Goal: Task Accomplishment & Management: Use online tool/utility

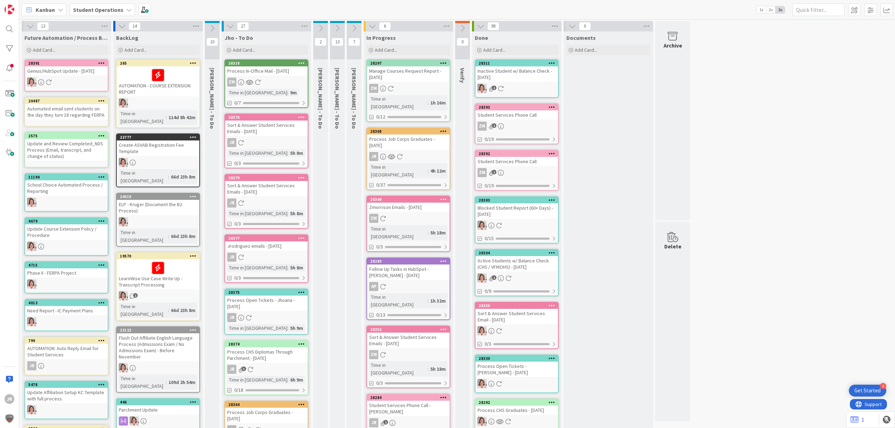
click at [414, 140] on div "Process Job Corps Graduates - 09/16/2025" at bounding box center [408, 142] width 83 height 15
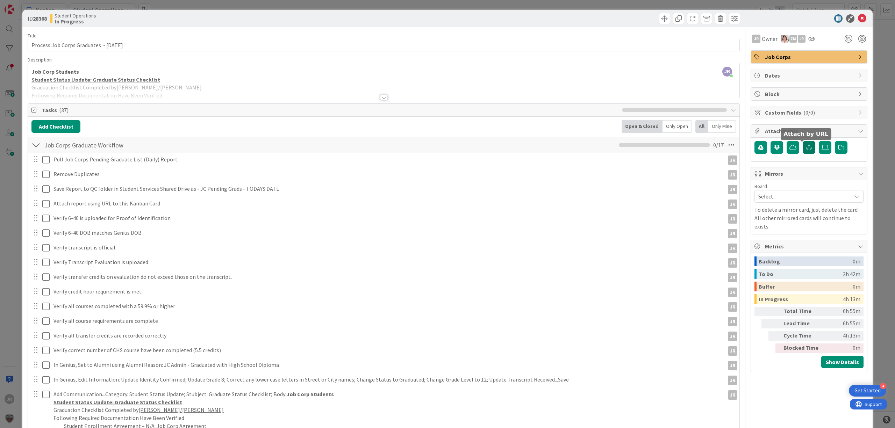
click at [806, 145] on icon "button" at bounding box center [809, 148] width 6 height 6
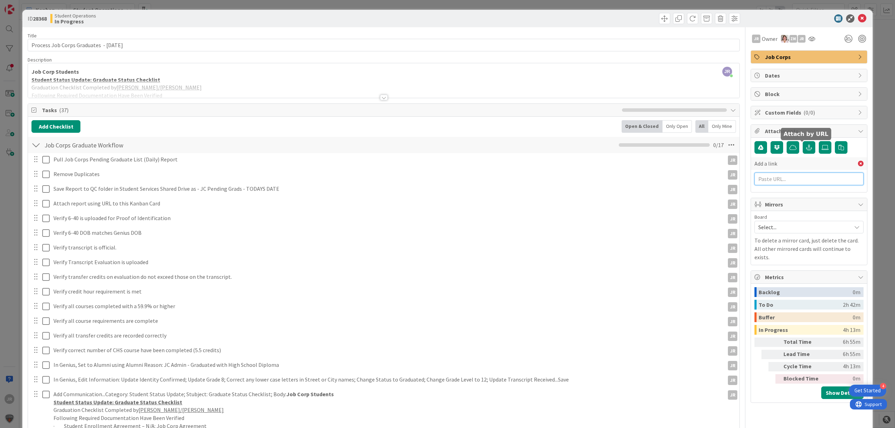
click at [763, 182] on input "text" at bounding box center [809, 179] width 109 height 13
paste input "https://citizenshighschool.sharepoint.com/:x:/s/CHSStudentServices/EYHM_rYnoFhP…"
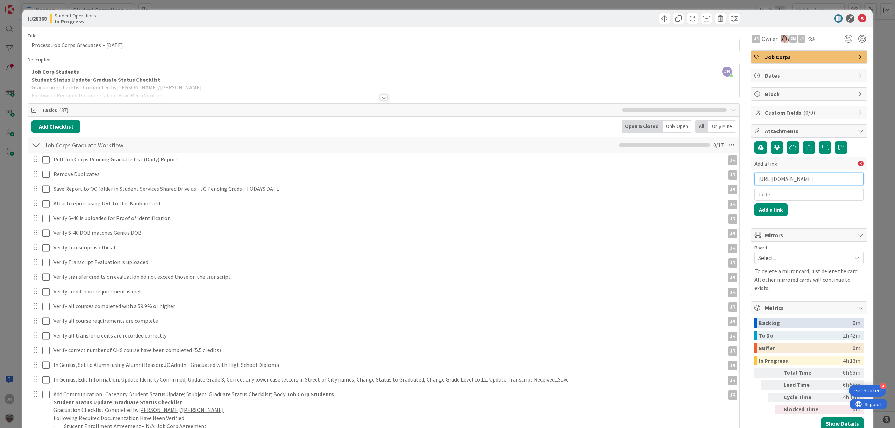
scroll to position [0, 220]
type input "https://citizenshighschool.sharepoint.com/:x:/s/CHSStudentServices/EYHM_rYnoFhP…"
click at [783, 196] on input "text" at bounding box center [809, 194] width 109 height 13
type input "JC Pending Grads 9/16/25"
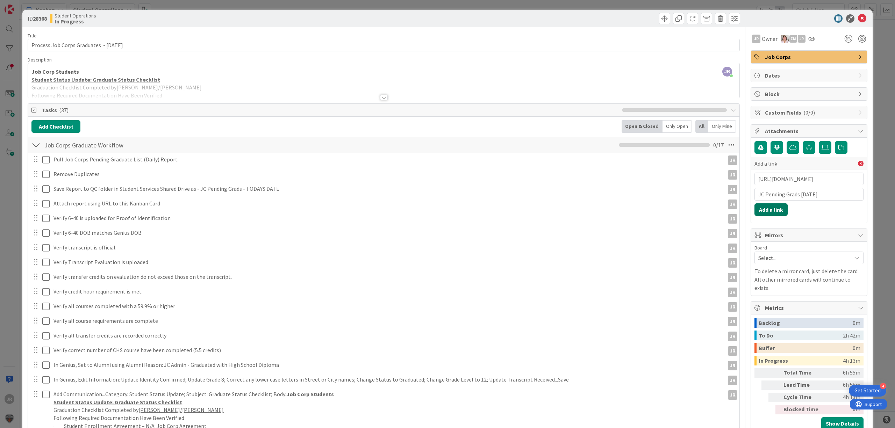
click button "Add a link" at bounding box center [771, 210] width 33 height 13
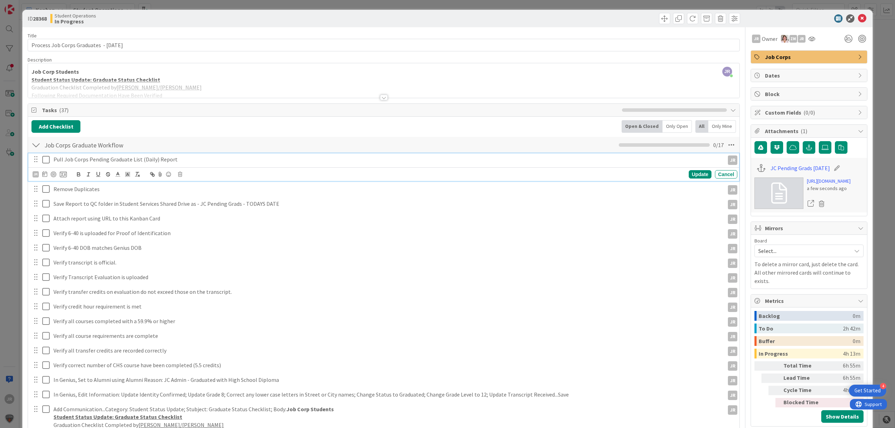
click at [47, 161] on icon at bounding box center [45, 160] width 7 height 8
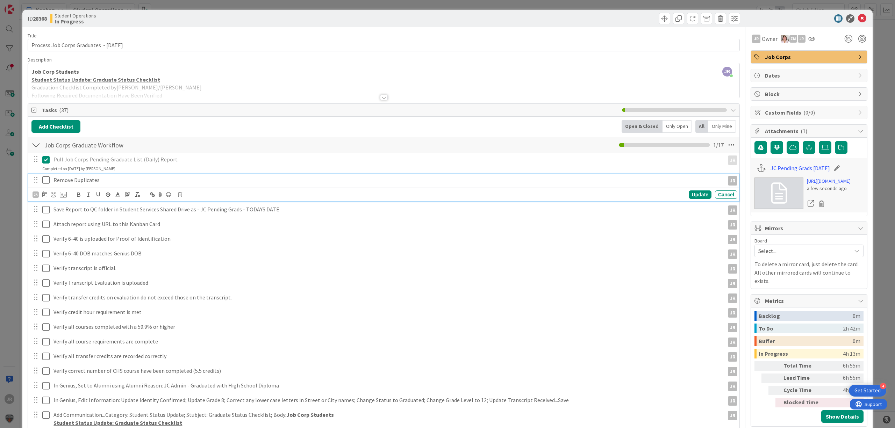
click at [47, 183] on icon at bounding box center [45, 180] width 7 height 8
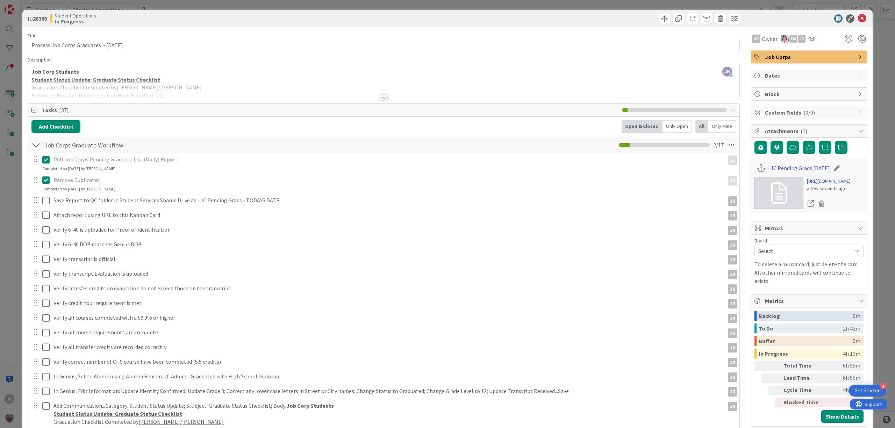
click at [45, 207] on div "Save Report to QC folder in Student Services Shared Drive as - JC Pending Grads…" at bounding box center [383, 200] width 711 height 13
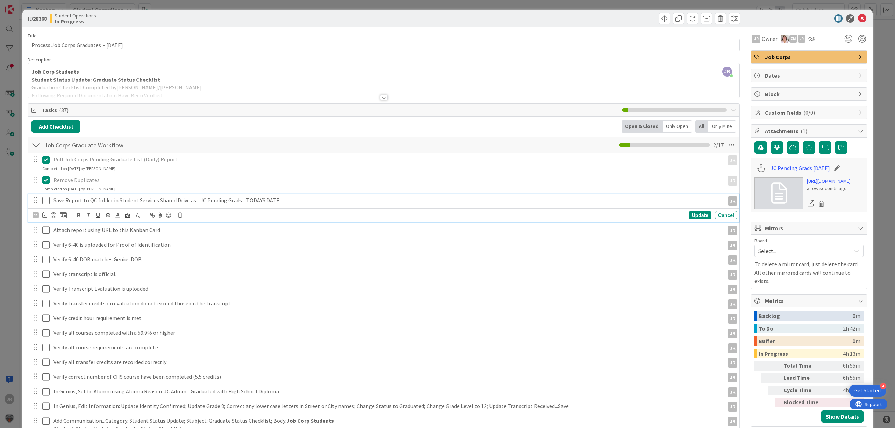
click at [45, 202] on icon at bounding box center [45, 201] width 7 height 8
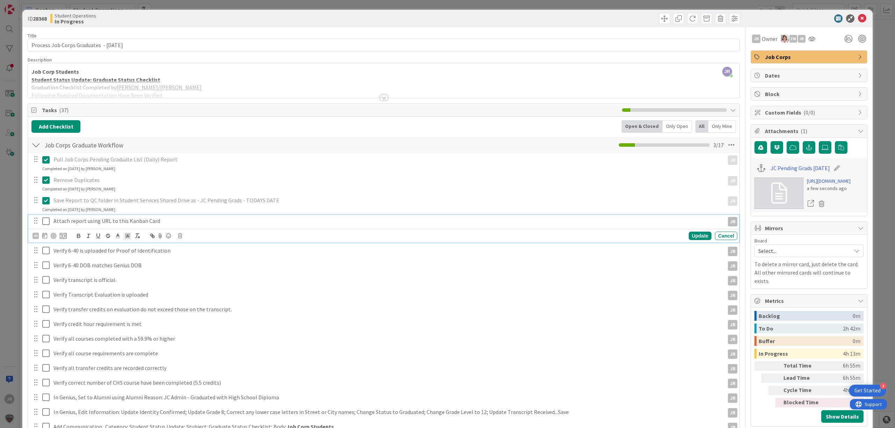
click at [45, 224] on icon at bounding box center [45, 221] width 7 height 8
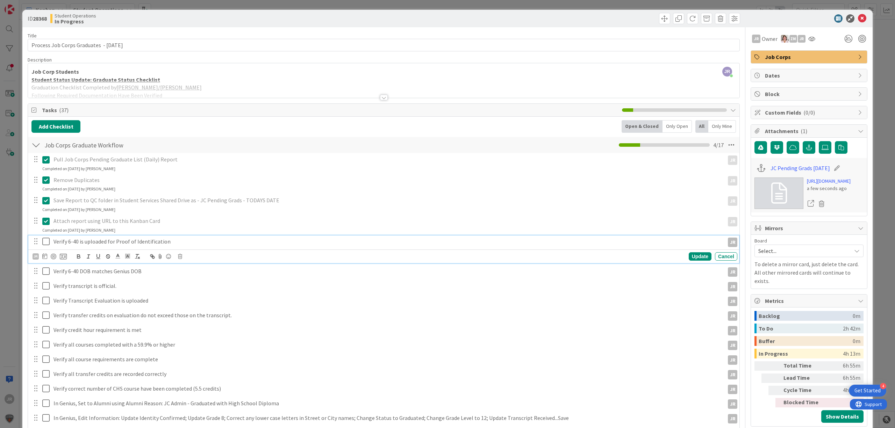
click at [45, 240] on icon at bounding box center [45, 241] width 7 height 8
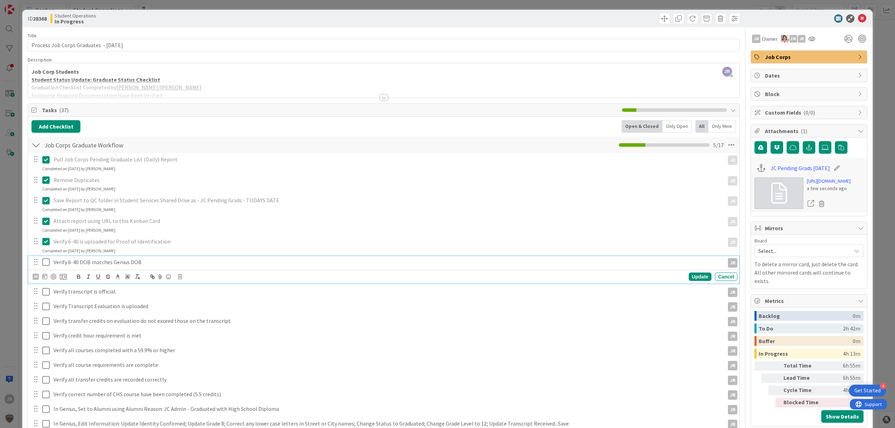
click at [45, 262] on icon at bounding box center [45, 262] width 7 height 8
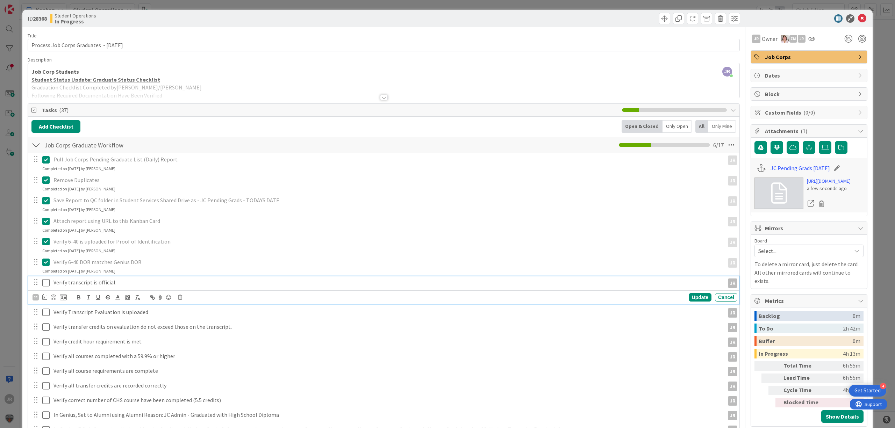
click at [48, 283] on icon at bounding box center [45, 283] width 7 height 8
click at [45, 308] on icon at bounding box center [45, 303] width 7 height 8
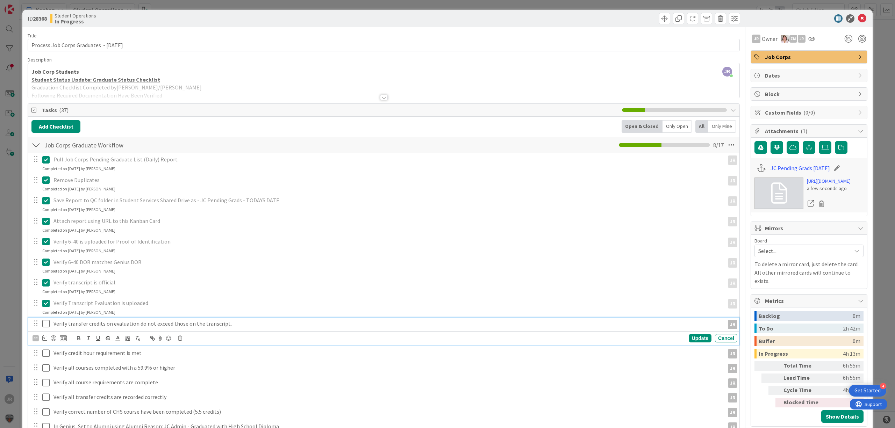
click at [45, 327] on icon at bounding box center [45, 324] width 7 height 8
click at [48, 343] on icon at bounding box center [45, 344] width 7 height 8
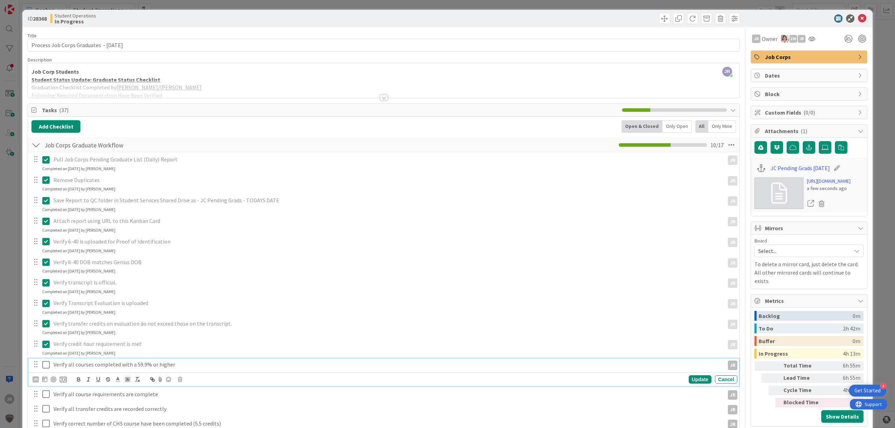
click at [45, 371] on button at bounding box center [46, 365] width 8 height 11
click at [45, 385] on icon at bounding box center [45, 385] width 7 height 8
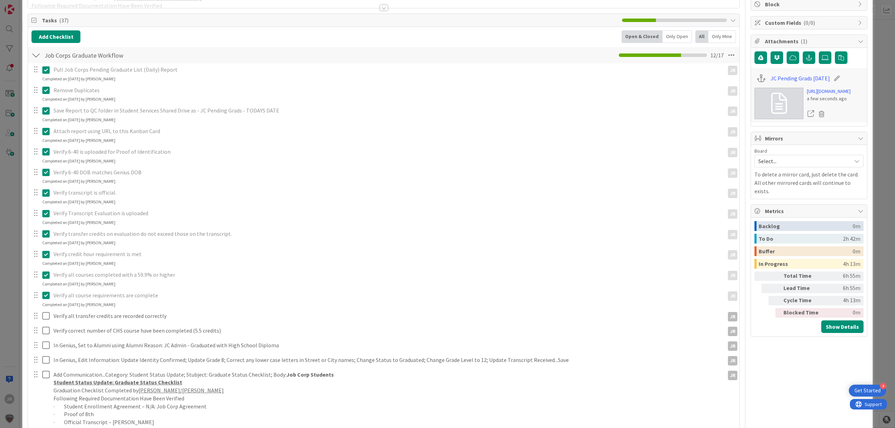
scroll to position [93, 0]
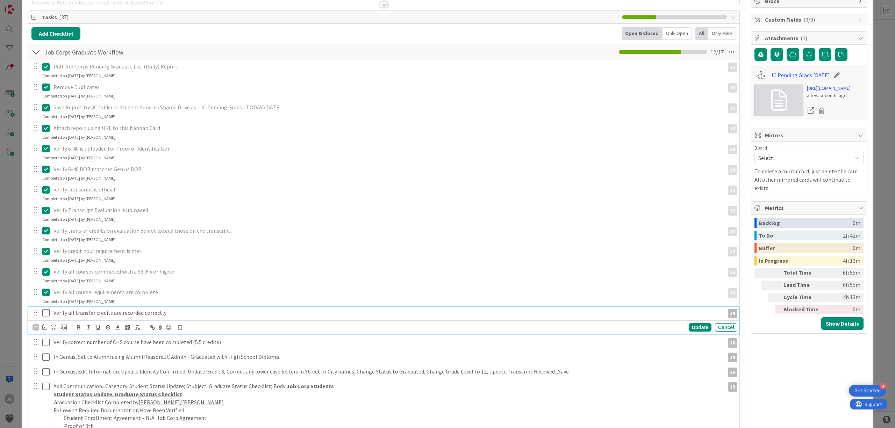
click at [47, 315] on icon at bounding box center [45, 313] width 7 height 8
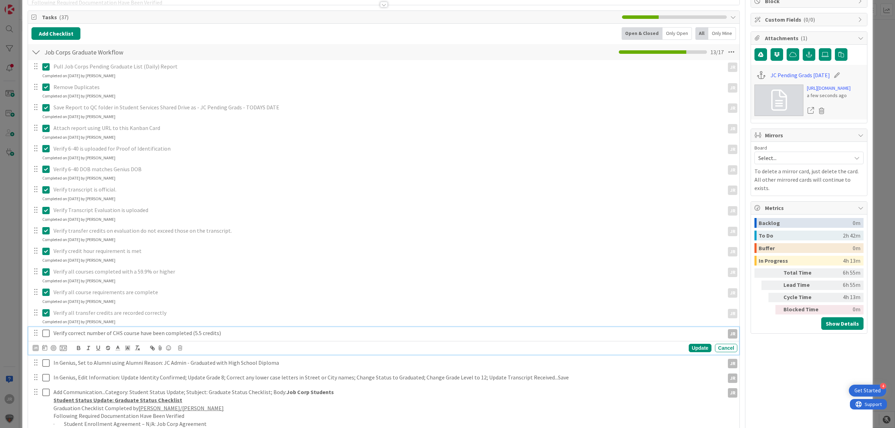
click at [45, 336] on icon at bounding box center [45, 333] width 7 height 8
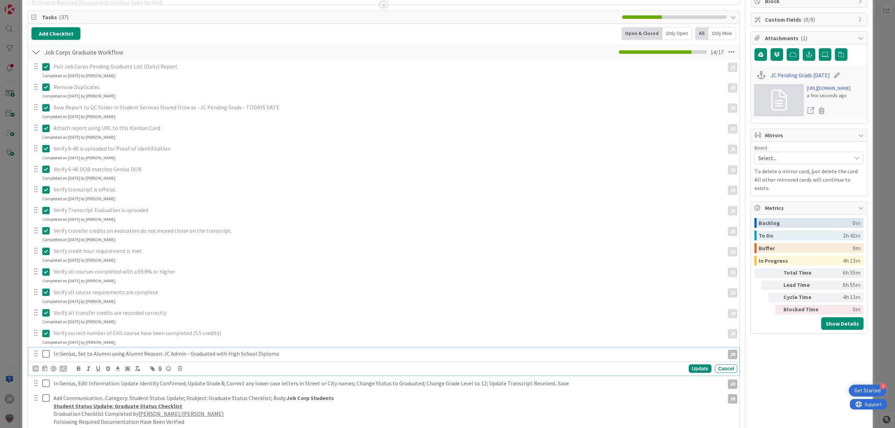
click at [45, 356] on icon at bounding box center [45, 354] width 7 height 8
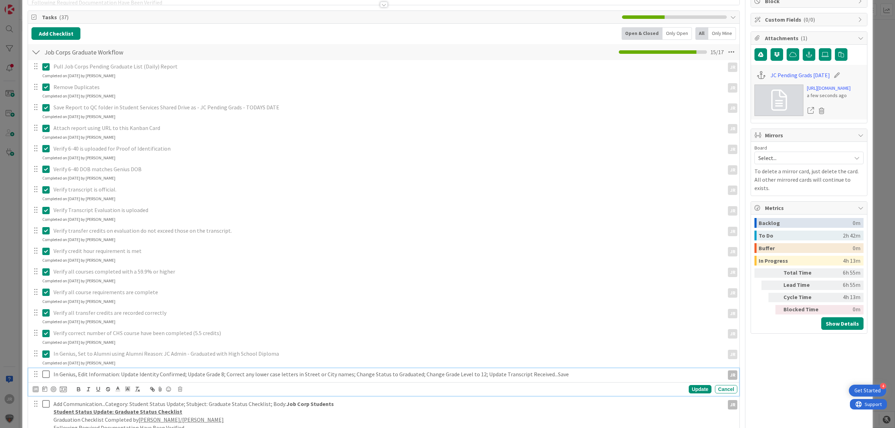
click at [43, 372] on icon at bounding box center [45, 374] width 7 height 8
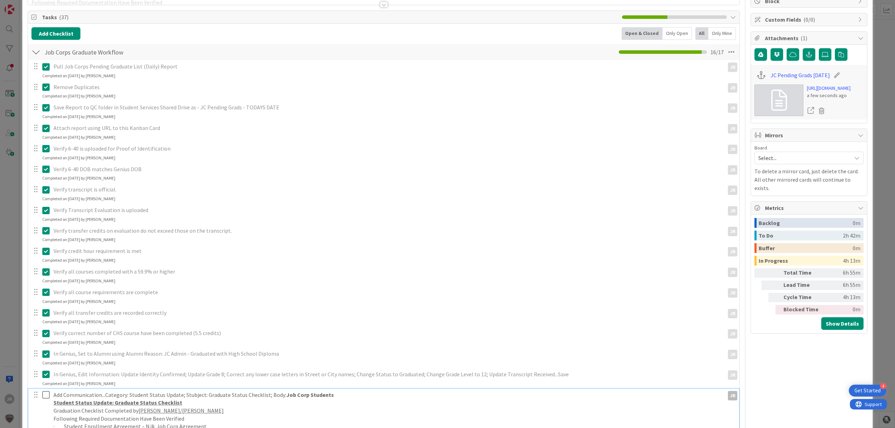
click at [45, 397] on icon at bounding box center [45, 395] width 7 height 8
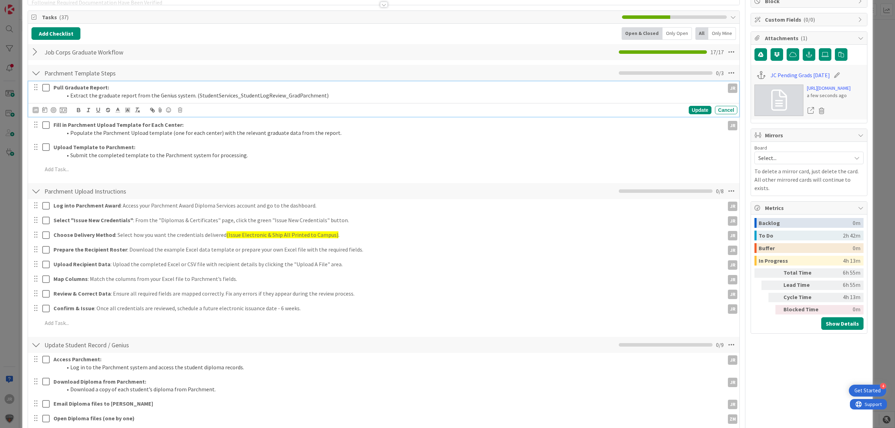
click at [45, 88] on icon at bounding box center [45, 88] width 7 height 8
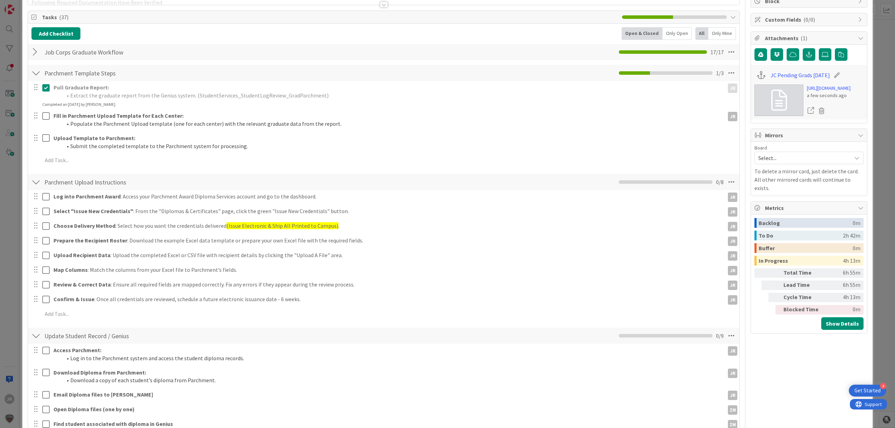
click at [47, 111] on div at bounding box center [41, 120] width 20 height 20
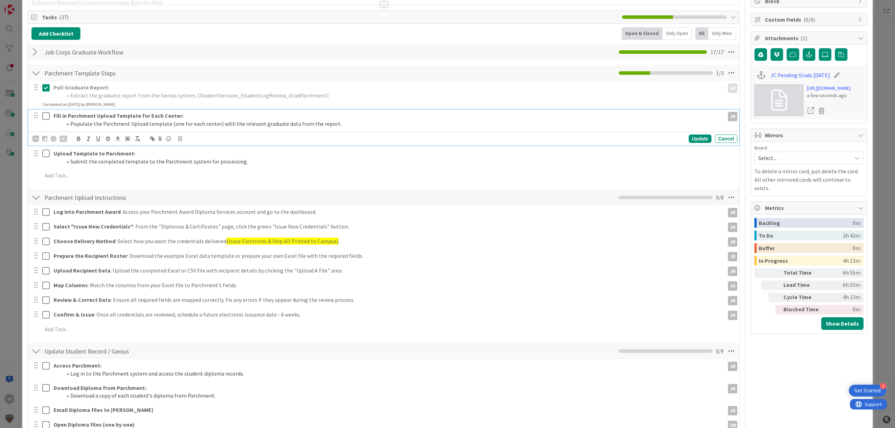
click at [47, 120] on icon at bounding box center [45, 116] width 7 height 8
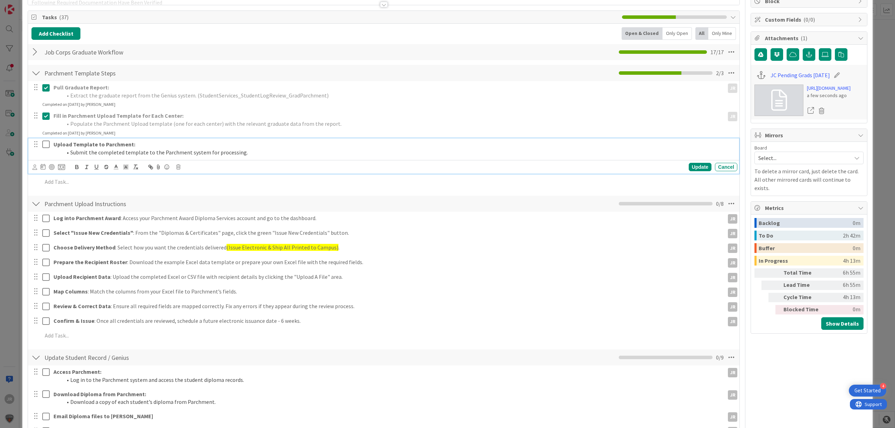
click at [47, 147] on icon at bounding box center [45, 144] width 7 height 8
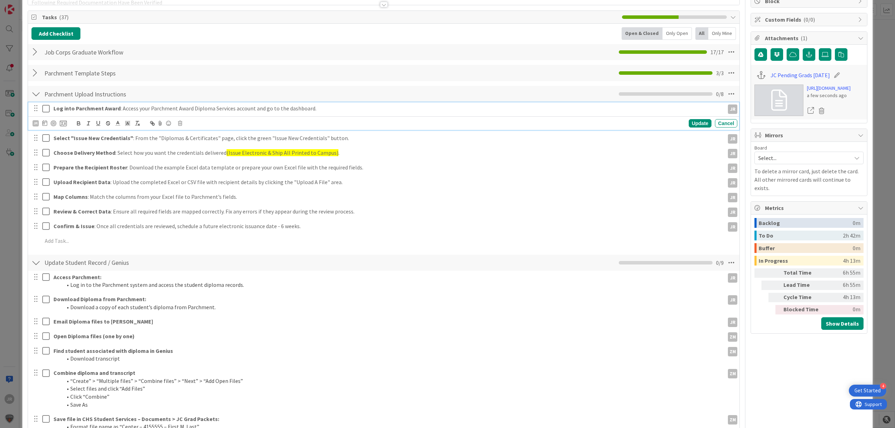
click at [45, 112] on icon at bounding box center [45, 109] width 7 height 8
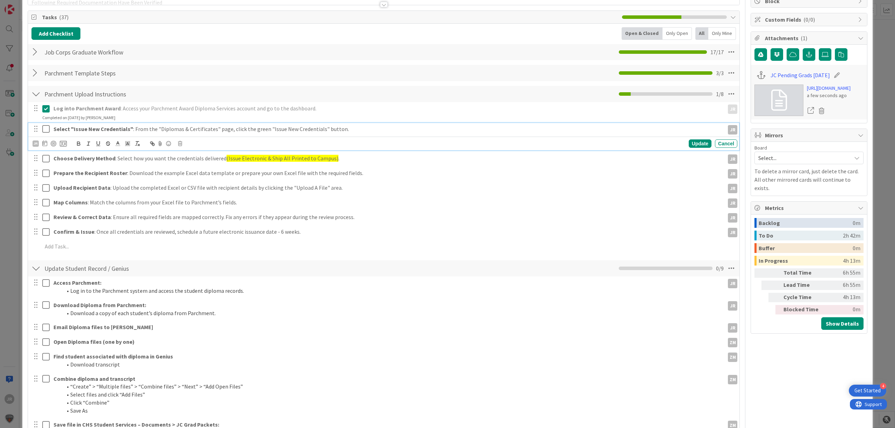
click at [49, 130] on icon at bounding box center [45, 129] width 7 height 8
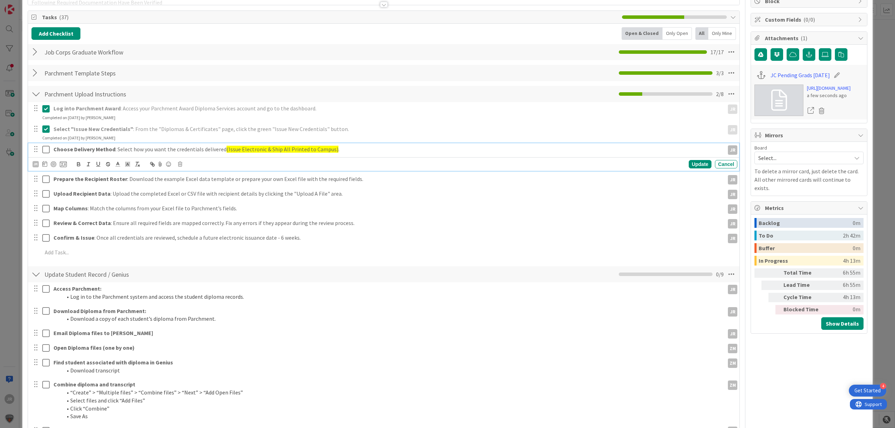
click at [48, 155] on button at bounding box center [46, 149] width 8 height 11
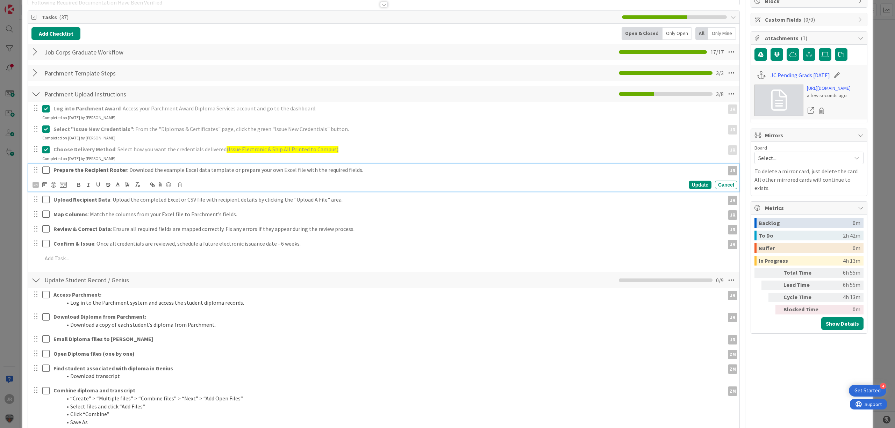
drag, startPoint x: 48, startPoint y: 170, endPoint x: 48, endPoint y: 175, distance: 5.2
click at [48, 171] on icon at bounding box center [45, 170] width 7 height 8
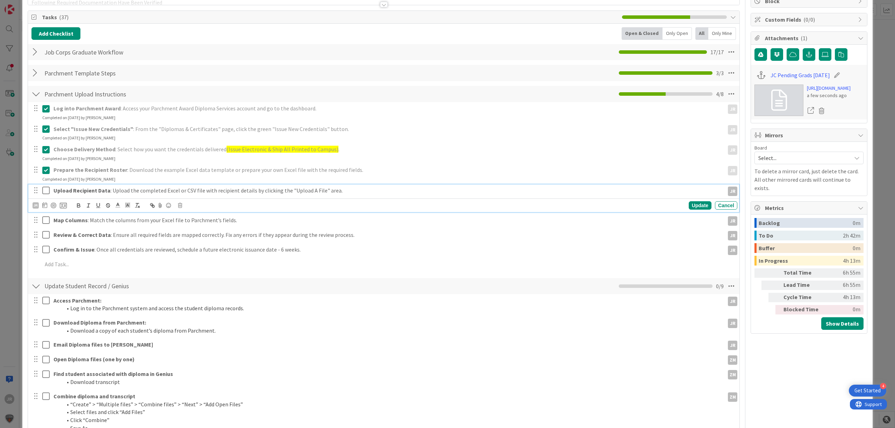
click at [45, 190] on icon at bounding box center [45, 190] width 7 height 8
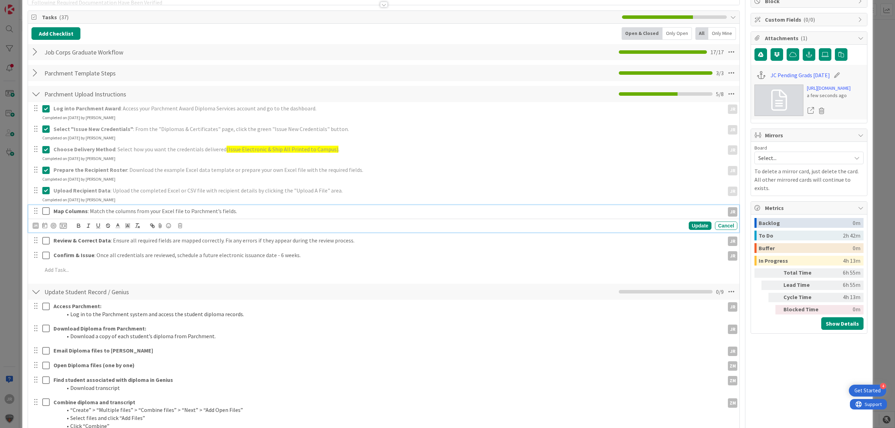
click at [45, 213] on icon at bounding box center [45, 211] width 7 height 8
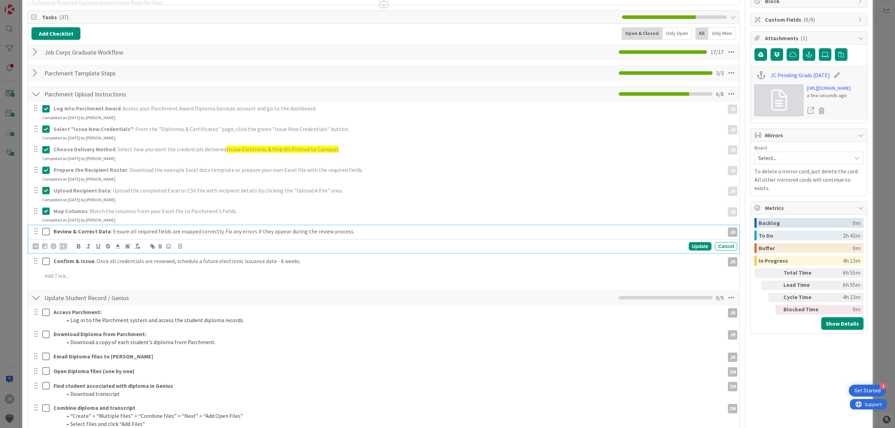
click at [48, 233] on icon at bounding box center [45, 232] width 7 height 8
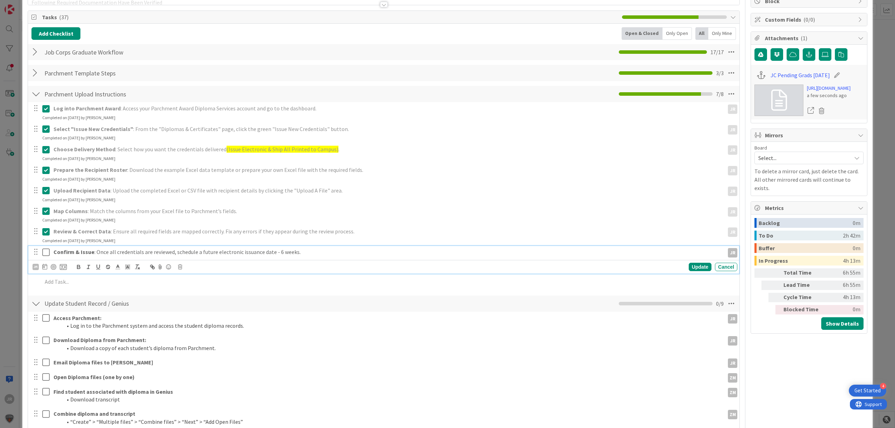
click at [48, 251] on icon at bounding box center [45, 252] width 7 height 8
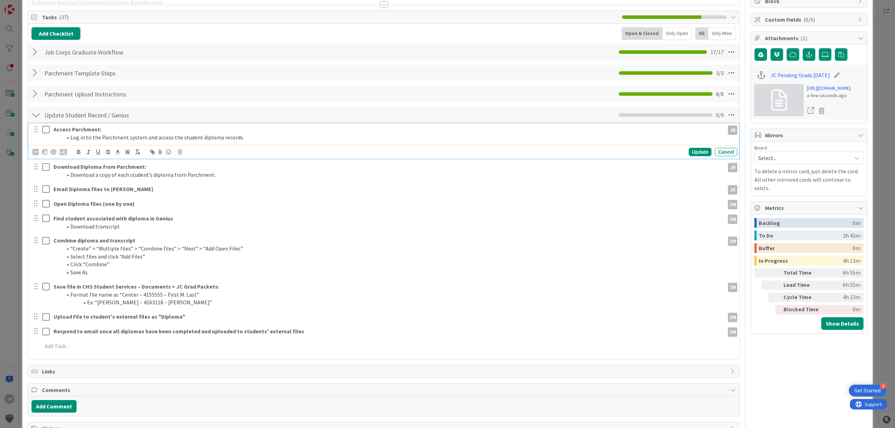
click at [44, 130] on icon at bounding box center [45, 130] width 7 height 8
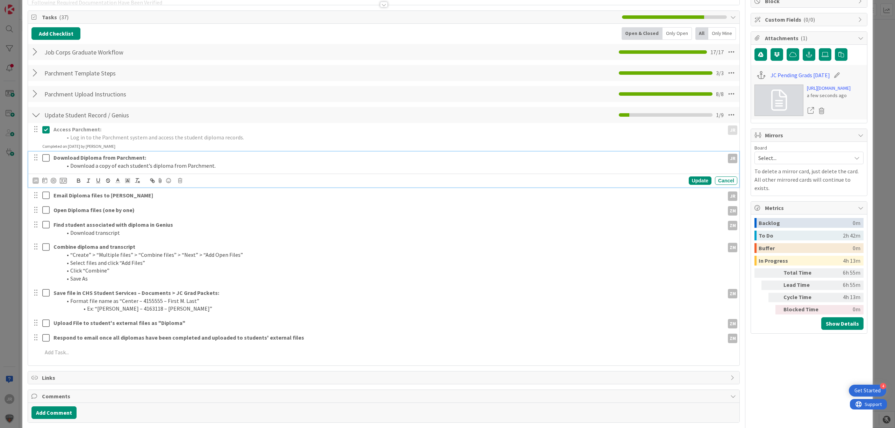
click at [45, 157] on icon at bounding box center [45, 158] width 7 height 8
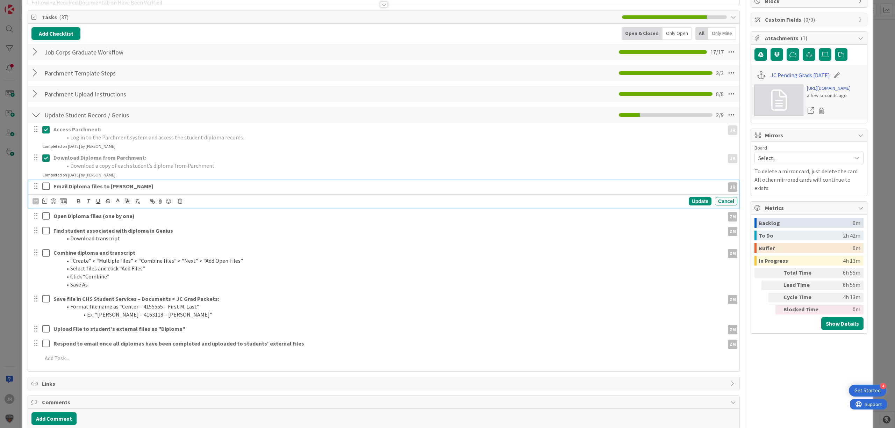
click at [45, 186] on icon at bounding box center [45, 186] width 7 height 8
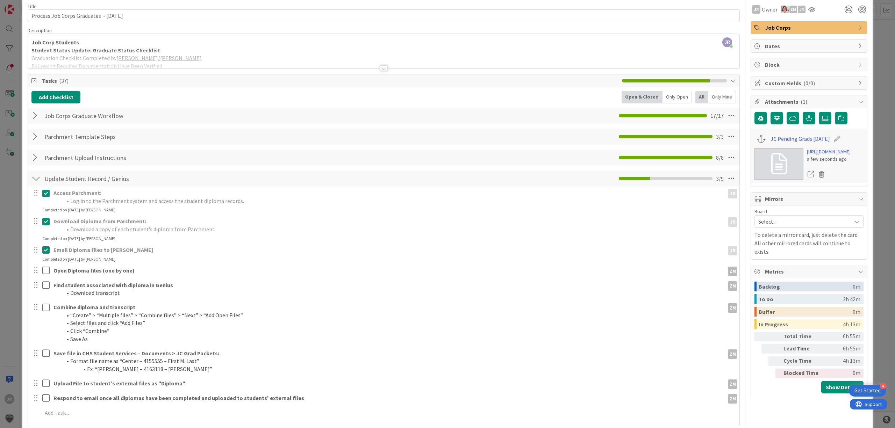
scroll to position [0, 0]
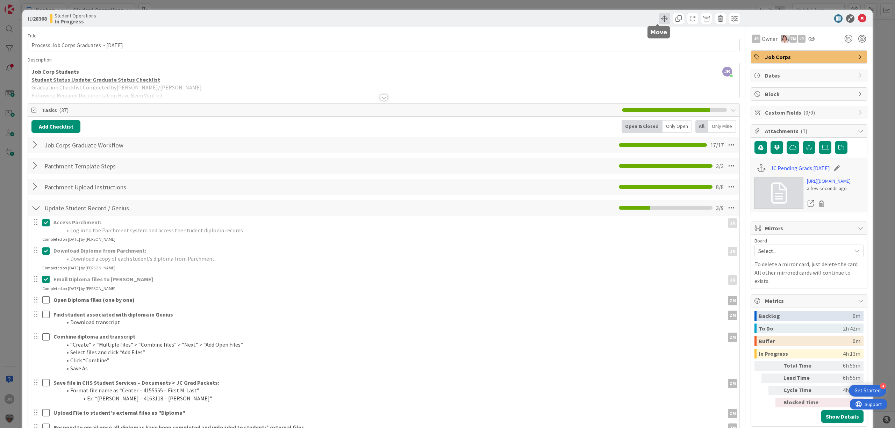
click at [659, 16] on span at bounding box center [664, 18] width 11 height 11
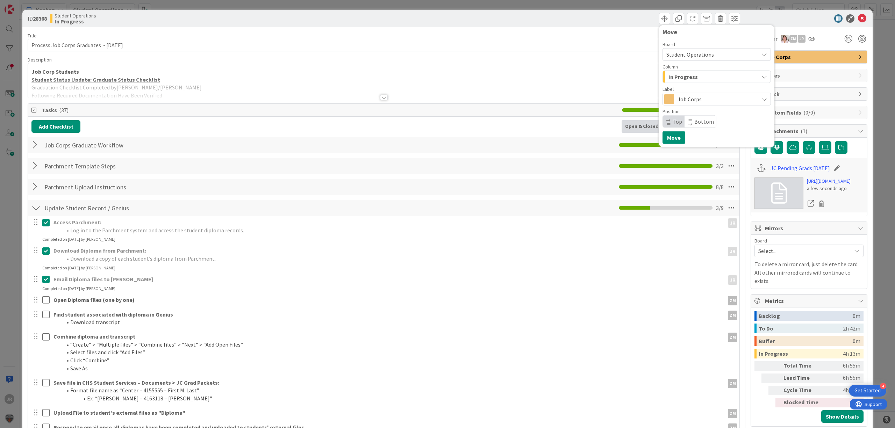
click at [669, 76] on span "In Progress" at bounding box center [683, 76] width 29 height 9
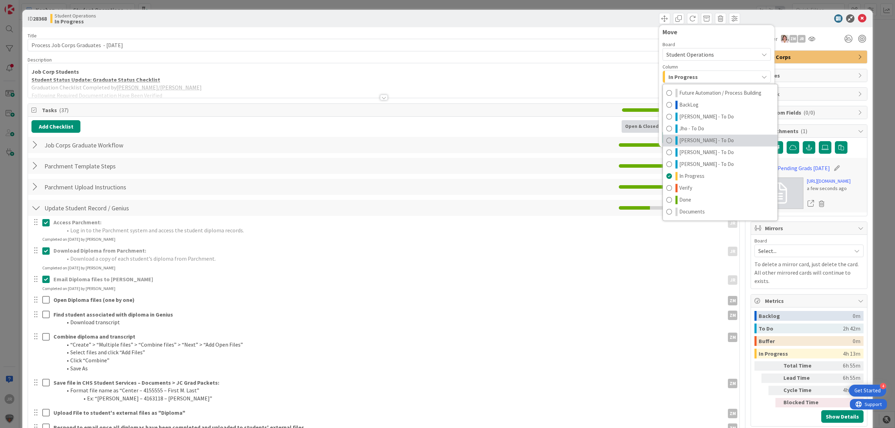
click at [692, 139] on span "Zaida - To Do" at bounding box center [707, 140] width 55 height 8
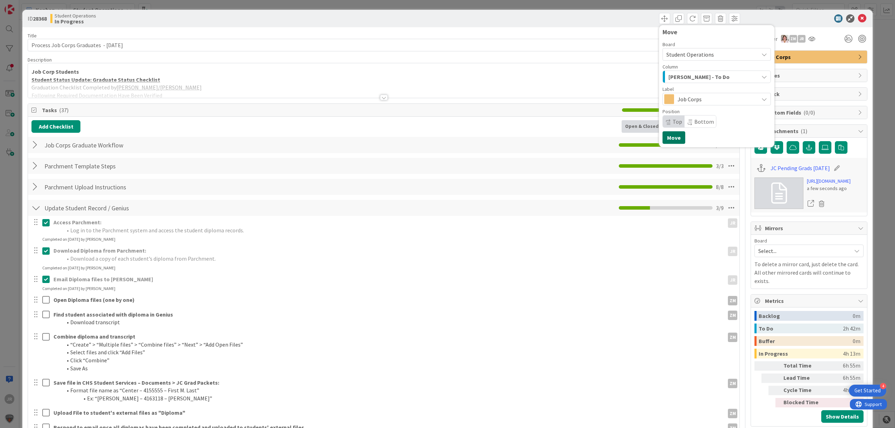
click at [670, 141] on button "Move" at bounding box center [674, 138] width 23 height 13
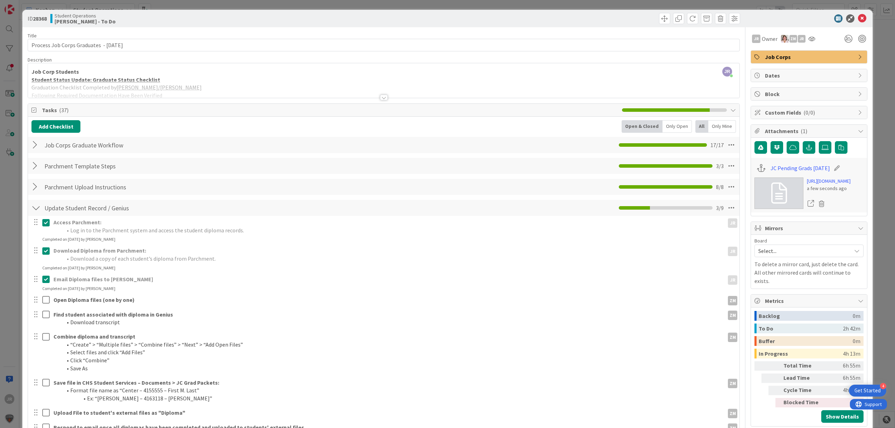
click at [475, 4] on div "ID 28368 Student Operations Zaida - To Do Move Move Title 41 / 128 Process Job …" at bounding box center [447, 214] width 895 height 428
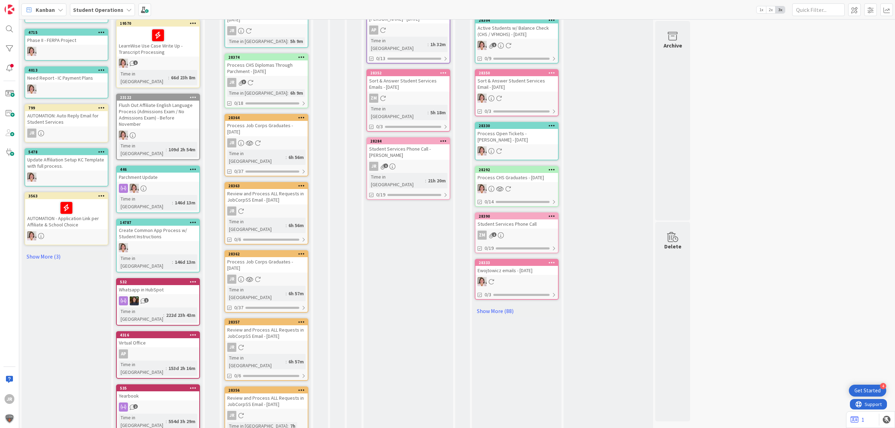
scroll to position [236, 0]
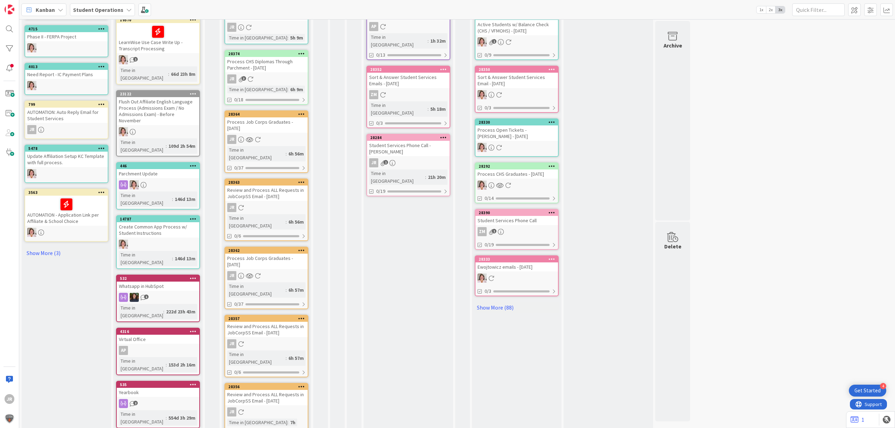
click at [302, 384] on icon at bounding box center [301, 386] width 7 height 5
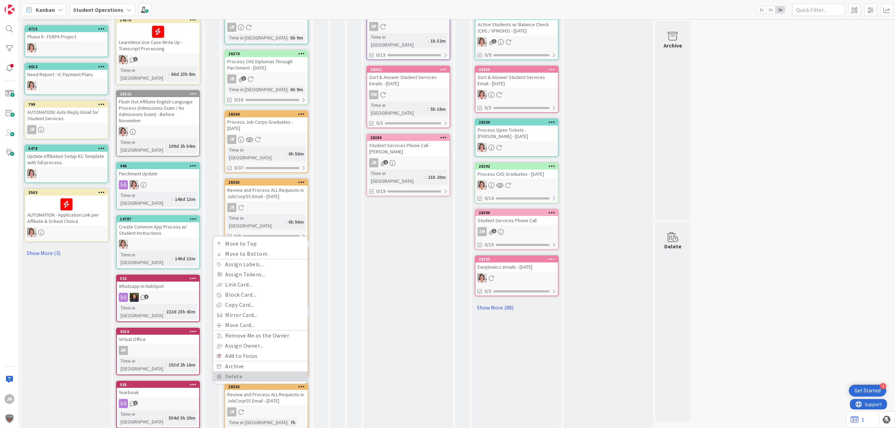
click at [275, 372] on link "Delete" at bounding box center [260, 377] width 94 height 10
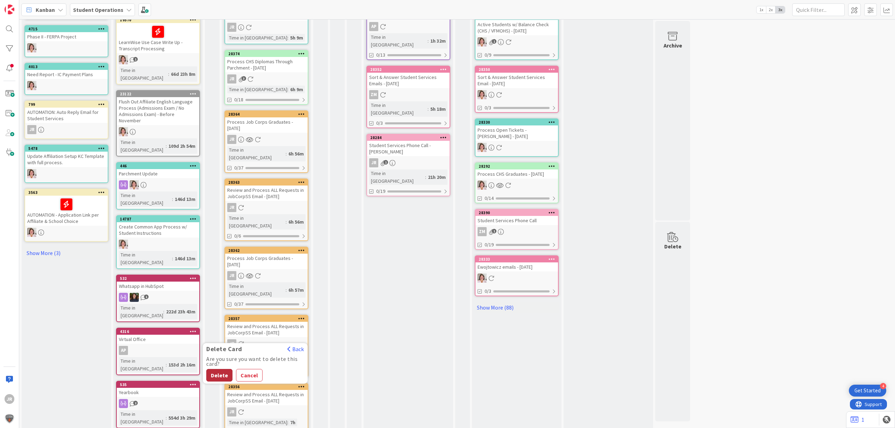
click at [215, 369] on button "Delete" at bounding box center [219, 375] width 26 height 13
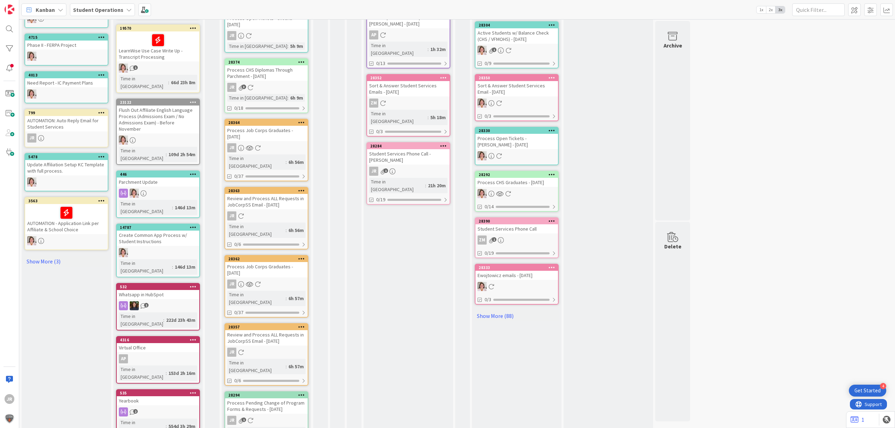
click at [301, 325] on icon at bounding box center [301, 327] width 7 height 5
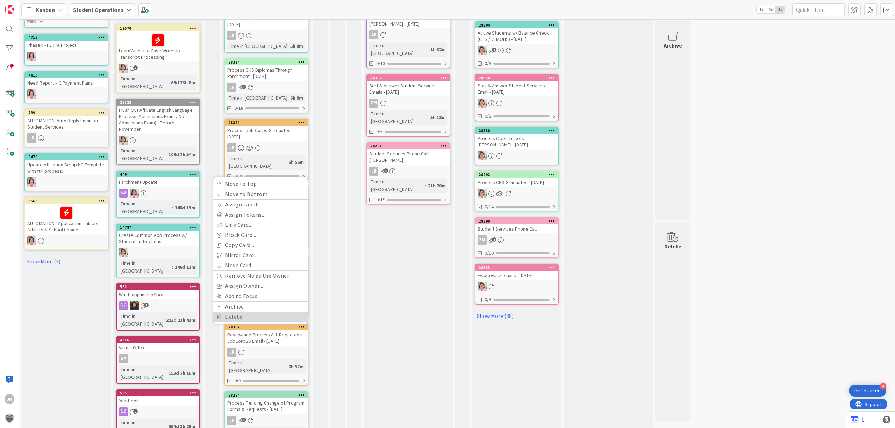
click at [247, 312] on link "Delete" at bounding box center [260, 317] width 94 height 10
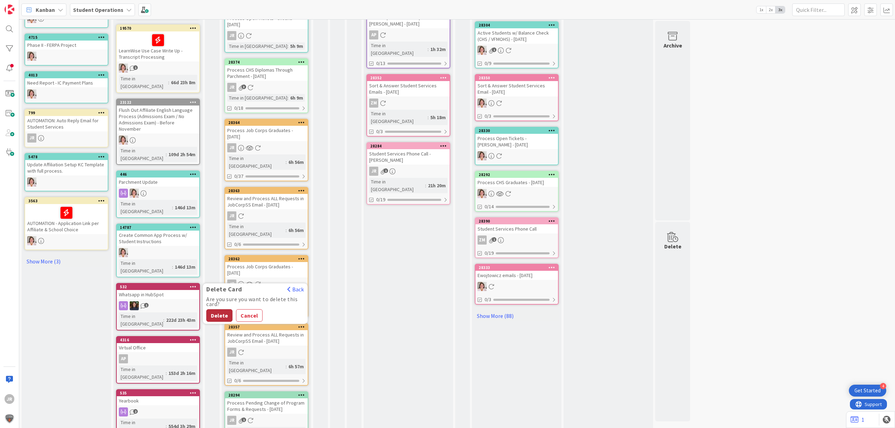
click at [218, 310] on button "Delete" at bounding box center [219, 316] width 26 height 13
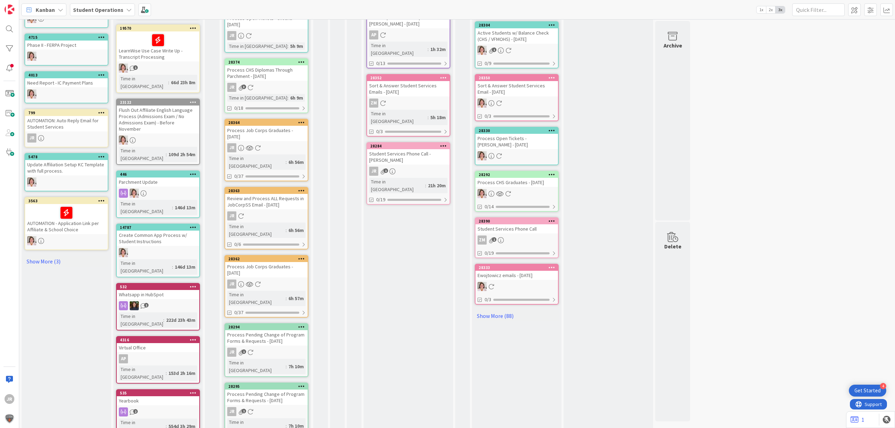
scroll to position [219, 0]
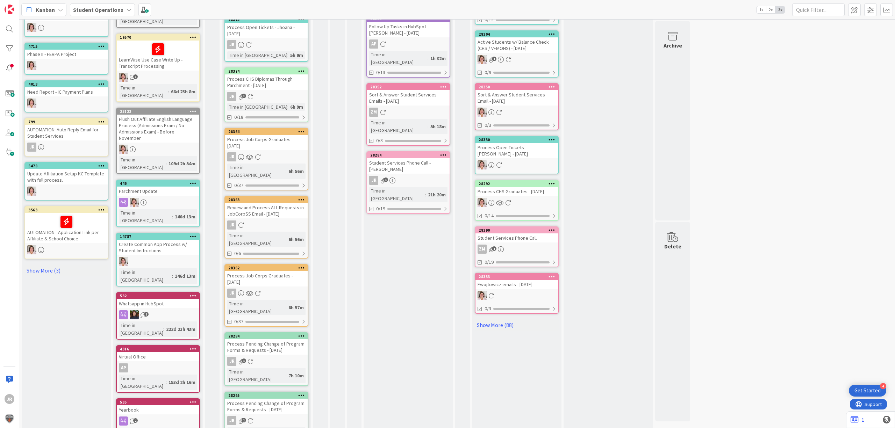
click at [303, 265] on icon at bounding box center [301, 267] width 7 height 5
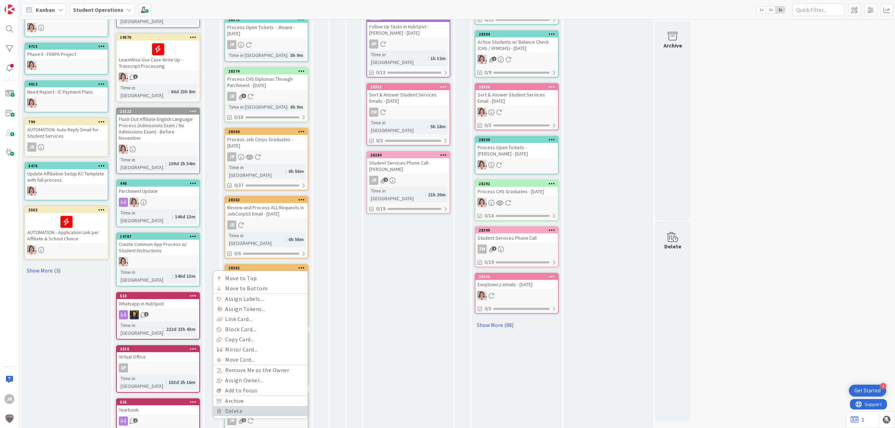
click at [249, 406] on link "Delete" at bounding box center [260, 411] width 94 height 10
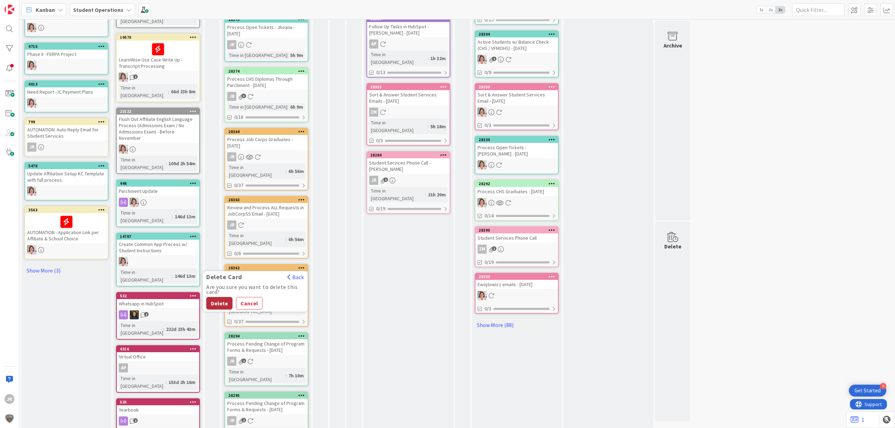
click at [217, 297] on button "Delete" at bounding box center [219, 303] width 26 height 13
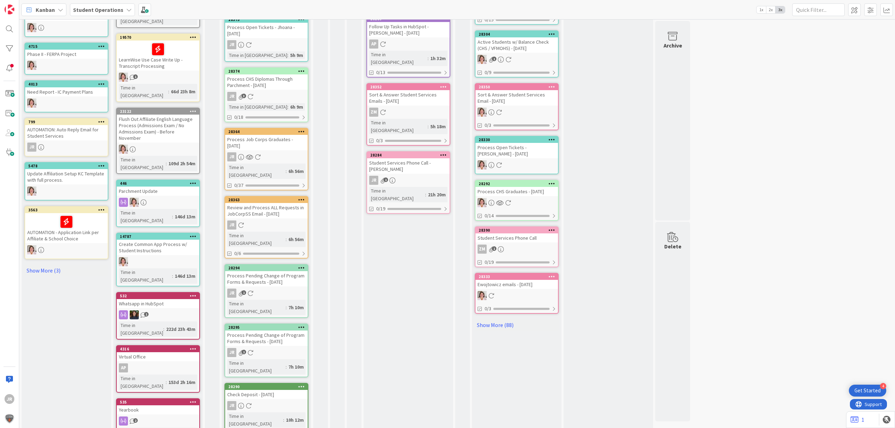
scroll to position [213, 0]
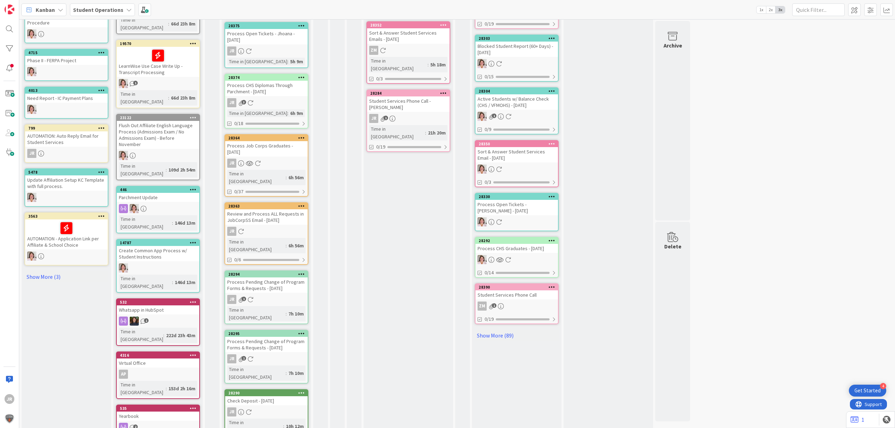
click at [301, 204] on icon at bounding box center [301, 206] width 7 height 5
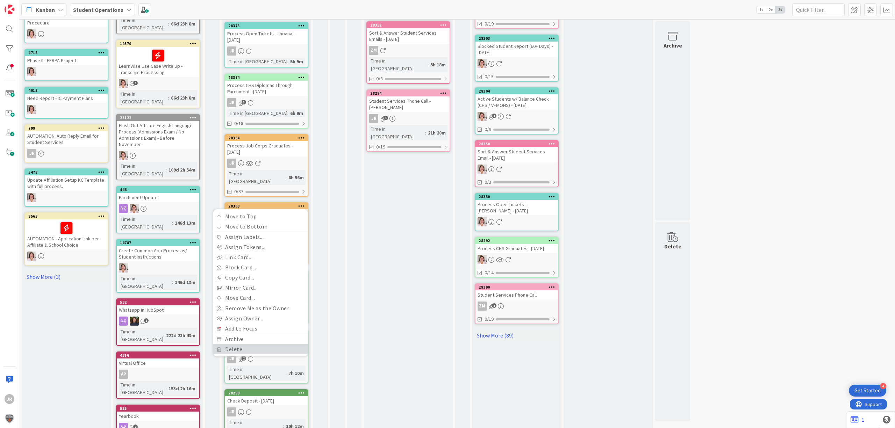
click at [241, 345] on link "Delete" at bounding box center [260, 350] width 94 height 10
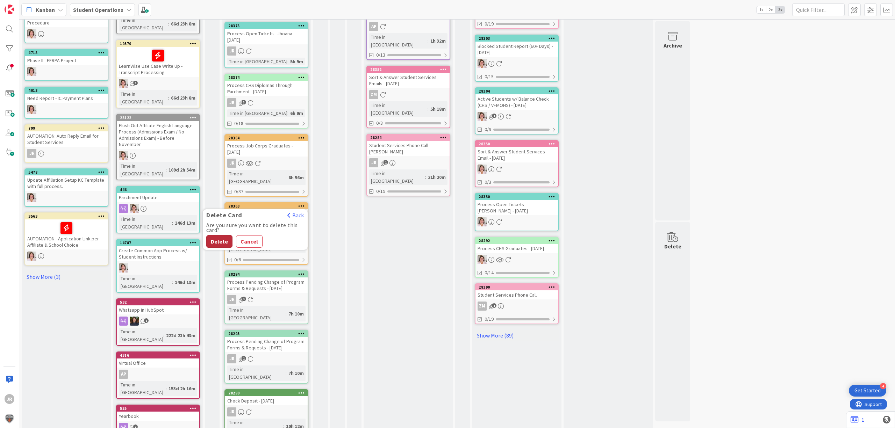
click at [219, 235] on button "Delete" at bounding box center [219, 241] width 26 height 13
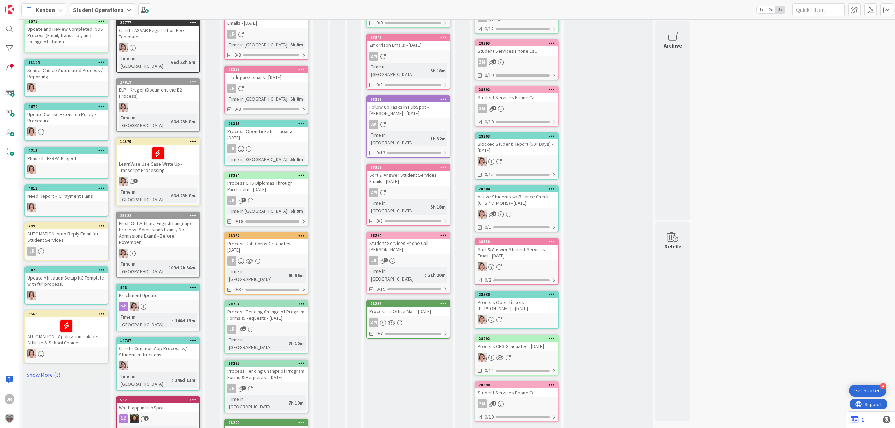
scroll to position [0, 0]
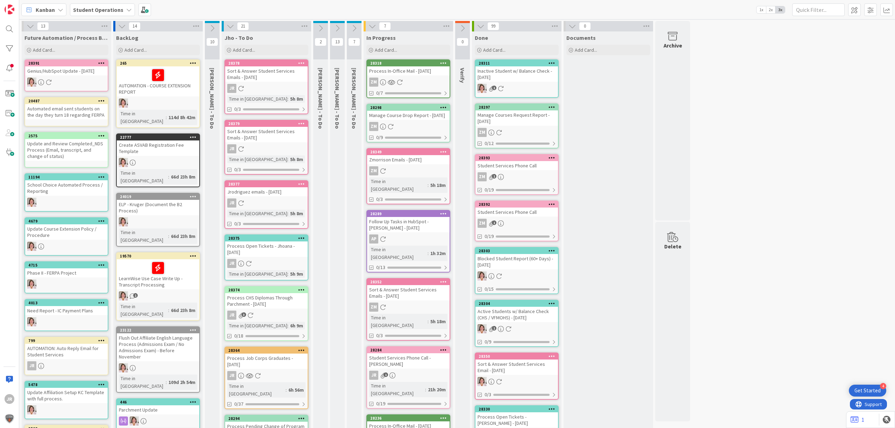
click at [305, 121] on div at bounding box center [301, 123] width 13 height 5
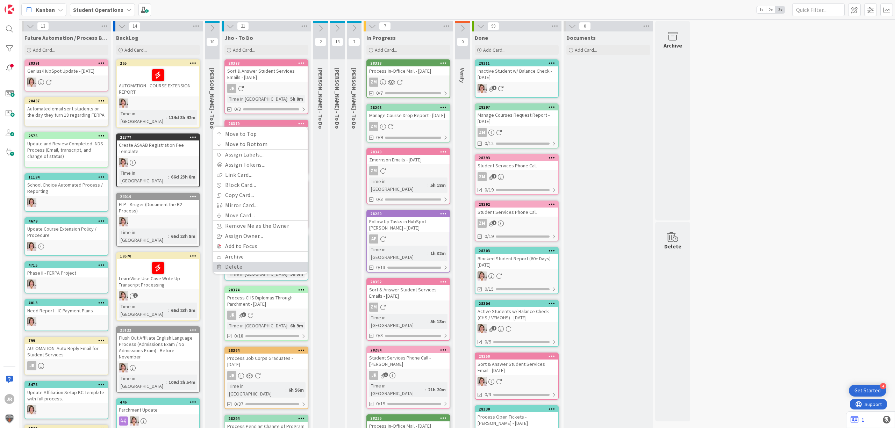
click at [275, 264] on link "Delete" at bounding box center [260, 267] width 94 height 10
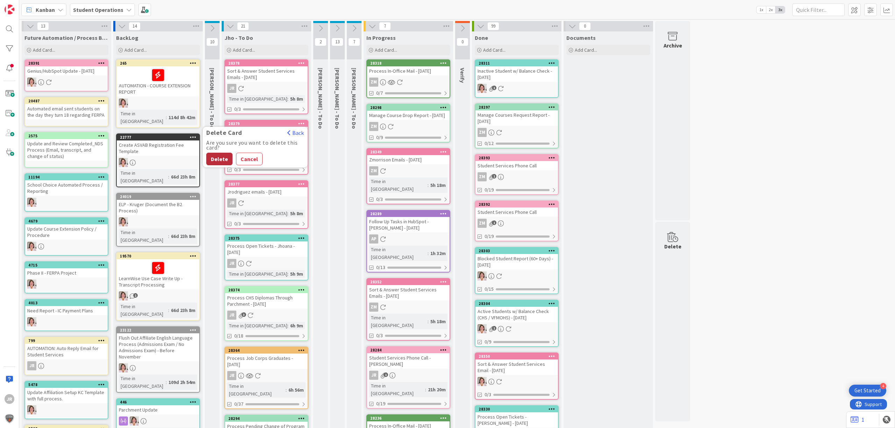
click at [224, 159] on button "Delete" at bounding box center [219, 159] width 26 height 13
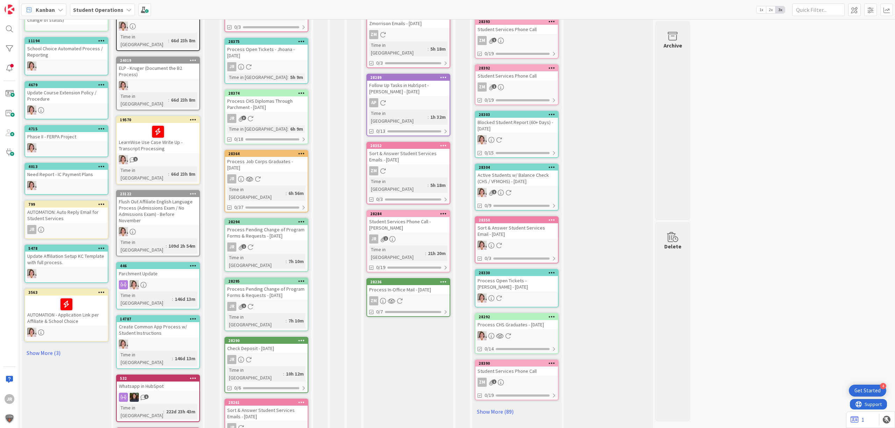
scroll to position [140, 0]
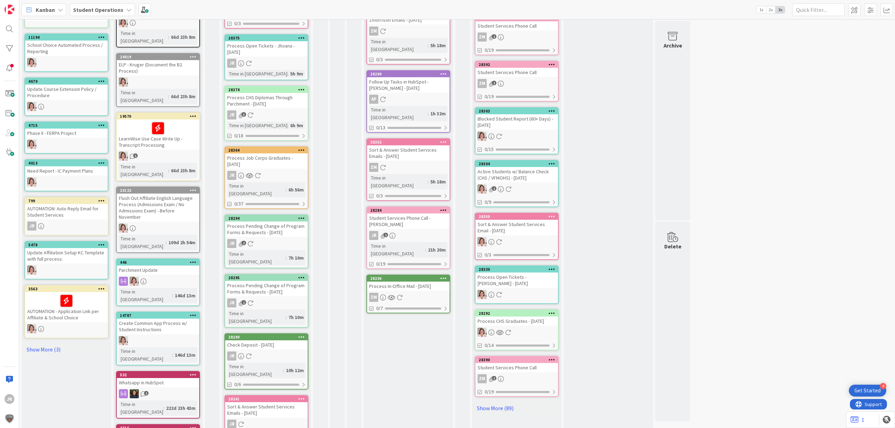
click at [300, 275] on icon at bounding box center [301, 277] width 7 height 5
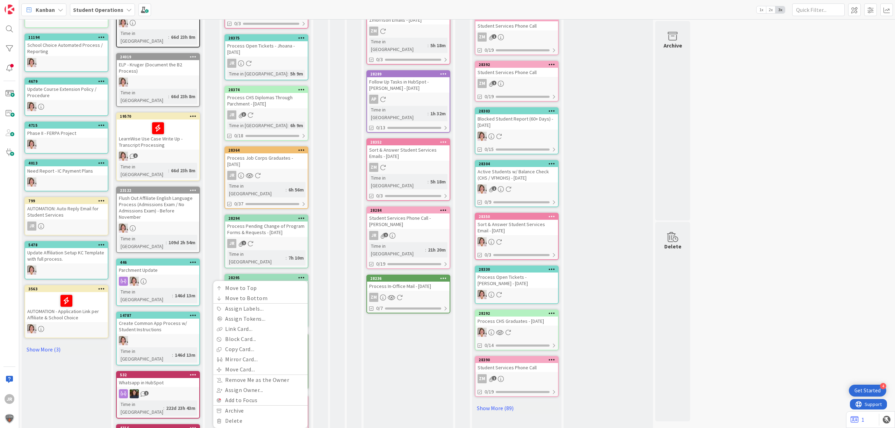
click at [324, 240] on div "2 Zaida - To Do" at bounding box center [320, 214] width 15 height 667
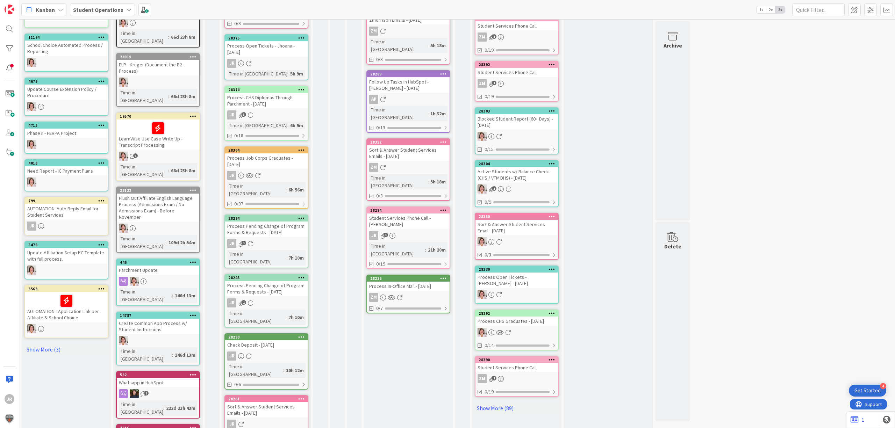
click at [298, 275] on icon at bounding box center [301, 277] width 7 height 5
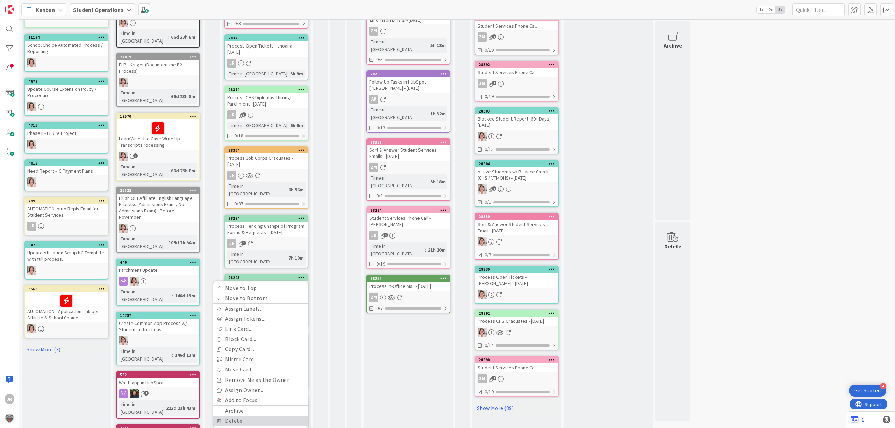
click at [267, 416] on link "Delete" at bounding box center [260, 421] width 94 height 10
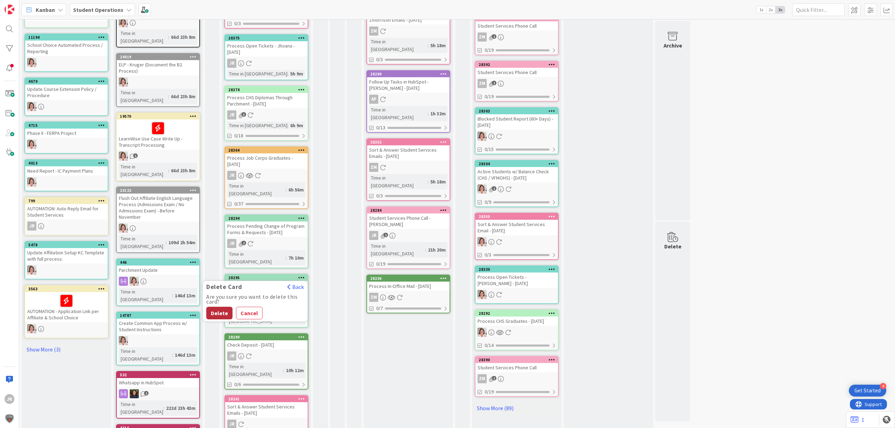
click at [222, 307] on button "Delete" at bounding box center [219, 313] width 26 height 13
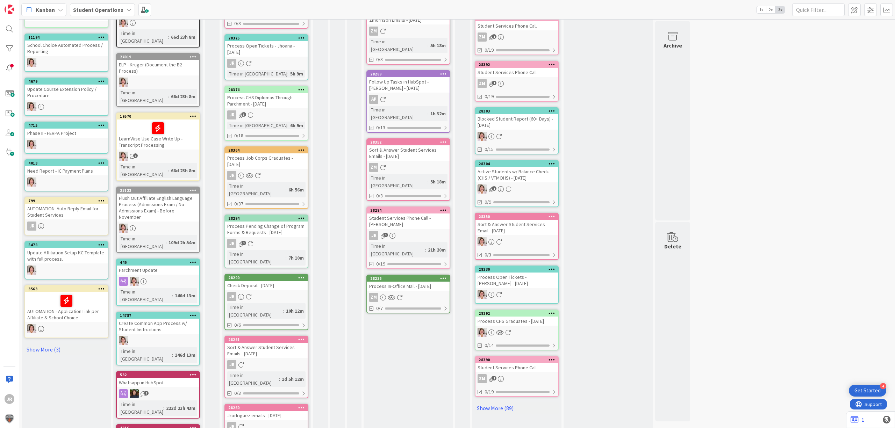
click at [302, 337] on icon at bounding box center [301, 339] width 7 height 5
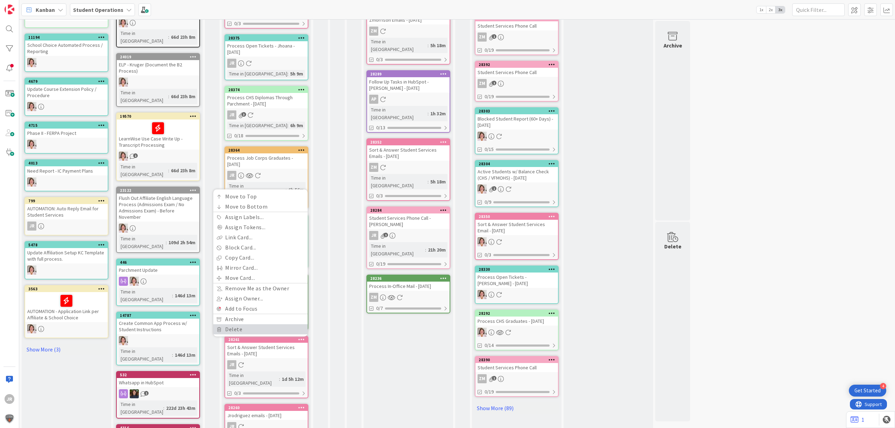
click at [247, 325] on link "Delete" at bounding box center [260, 330] width 94 height 10
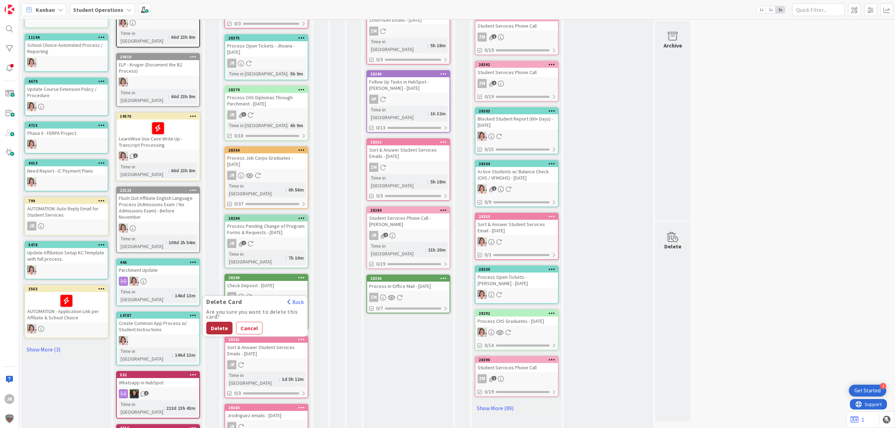
click at [228, 322] on button "Delete" at bounding box center [219, 328] width 26 height 13
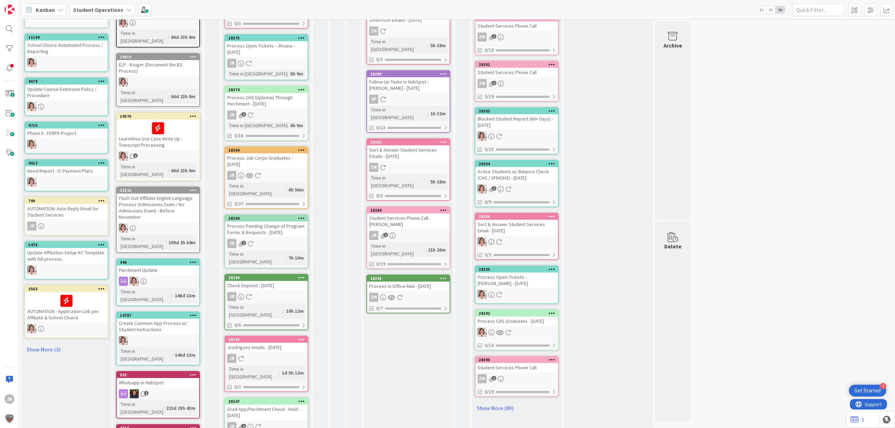
click at [303, 337] on icon at bounding box center [301, 339] width 7 height 5
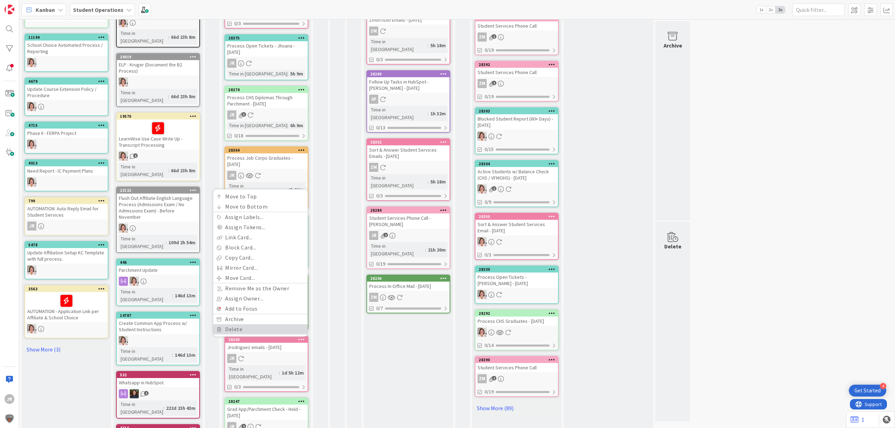
click at [250, 325] on link "Delete" at bounding box center [260, 330] width 94 height 10
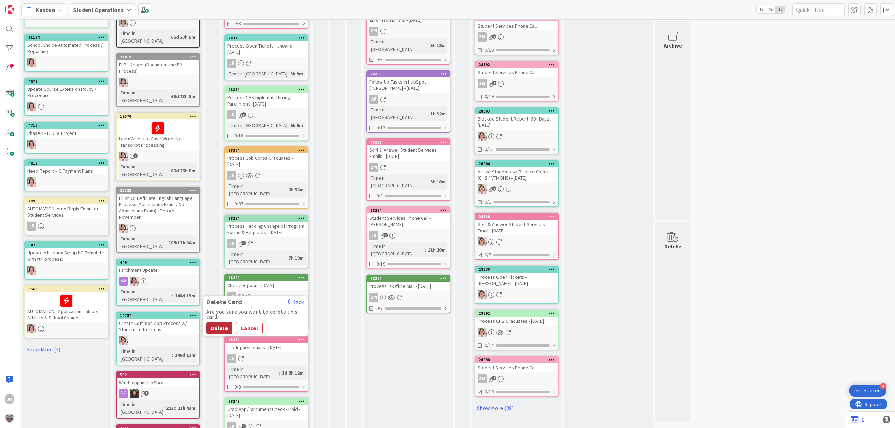
click at [226, 322] on button "Delete" at bounding box center [219, 328] width 26 height 13
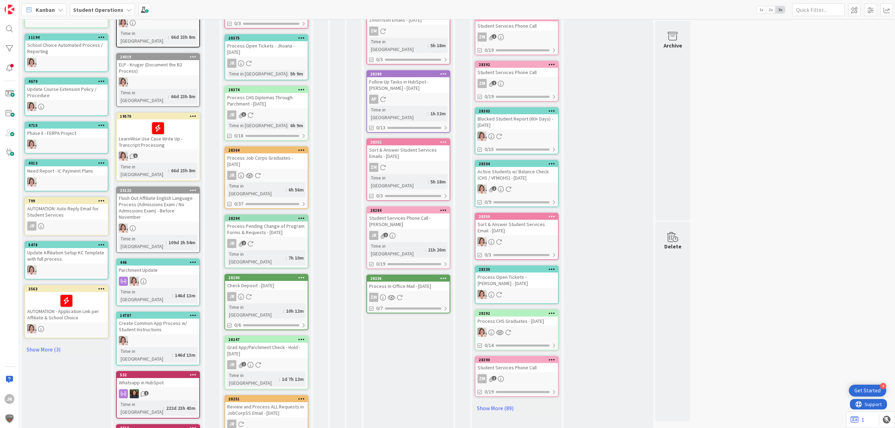
click at [303, 337] on icon at bounding box center [301, 339] width 7 height 5
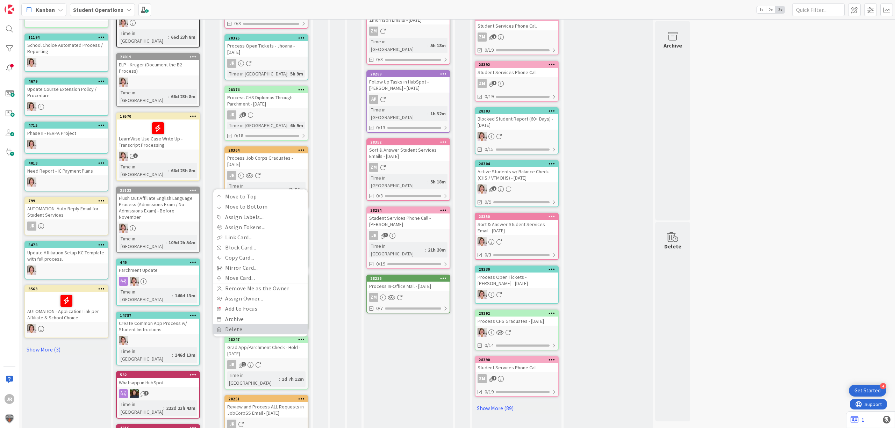
click at [248, 325] on link "Delete" at bounding box center [260, 330] width 94 height 10
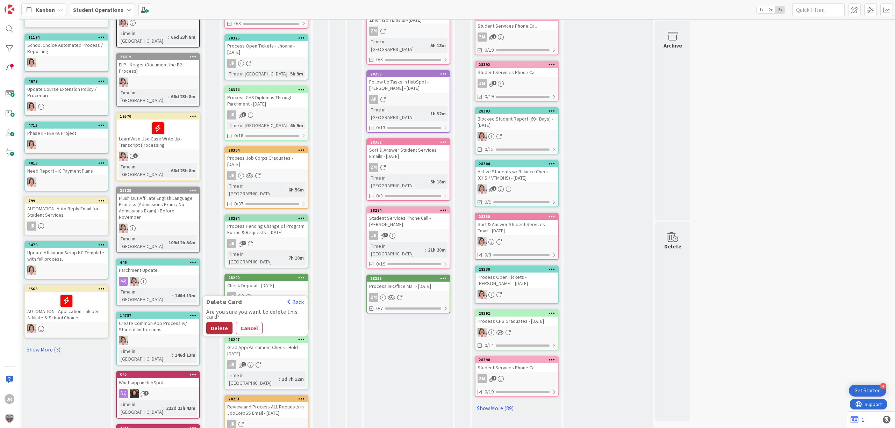
click at [228, 322] on button "Delete" at bounding box center [219, 328] width 26 height 13
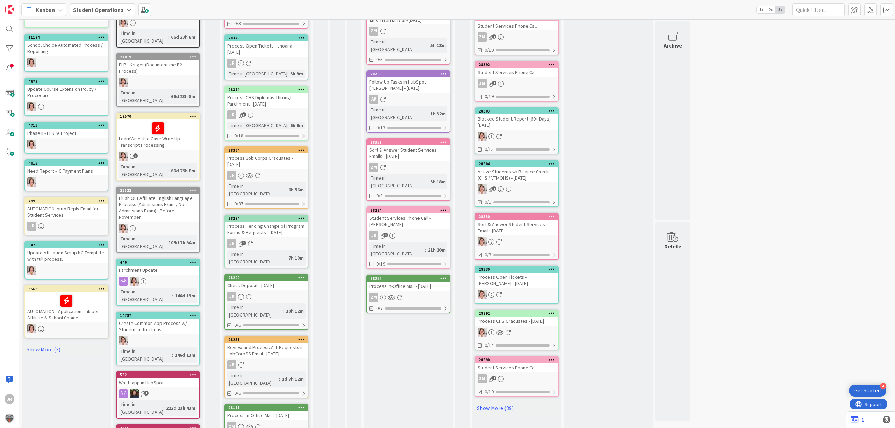
click at [301, 337] on icon at bounding box center [301, 339] width 7 height 5
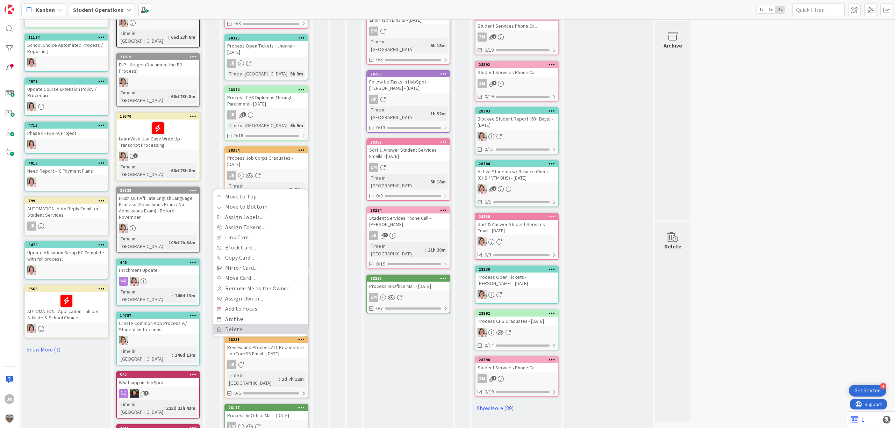
click at [250, 325] on link "Delete" at bounding box center [260, 330] width 94 height 10
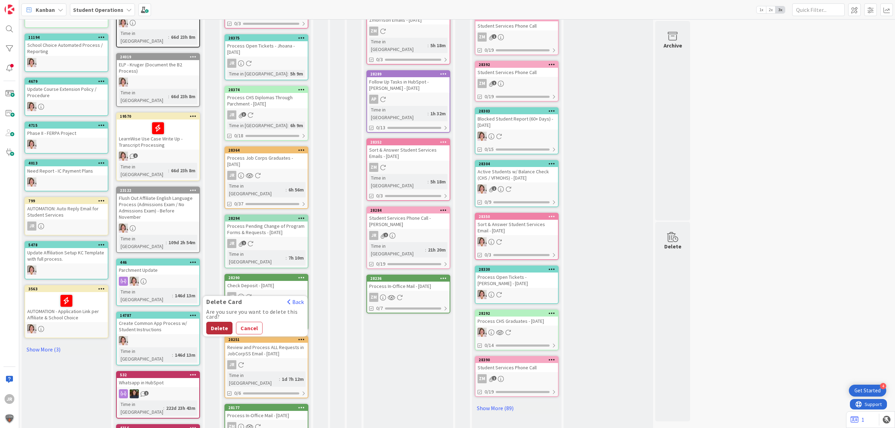
click at [216, 322] on button "Delete" at bounding box center [219, 328] width 26 height 13
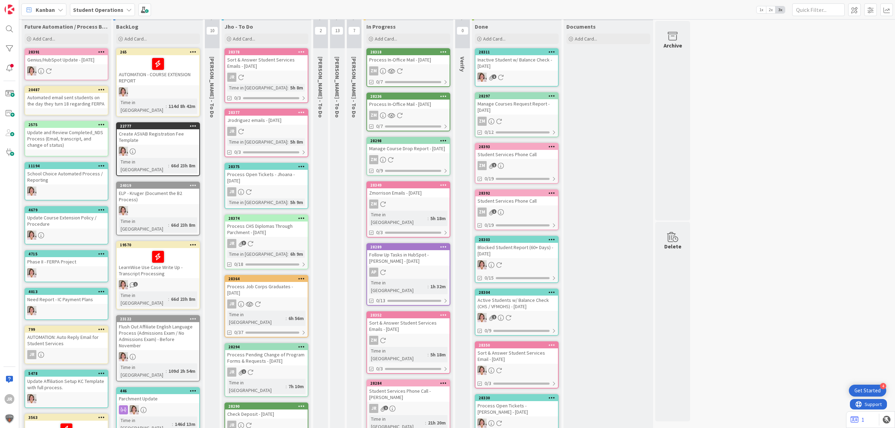
scroll to position [10, 0]
